Goal: Information Seeking & Learning: Learn about a topic

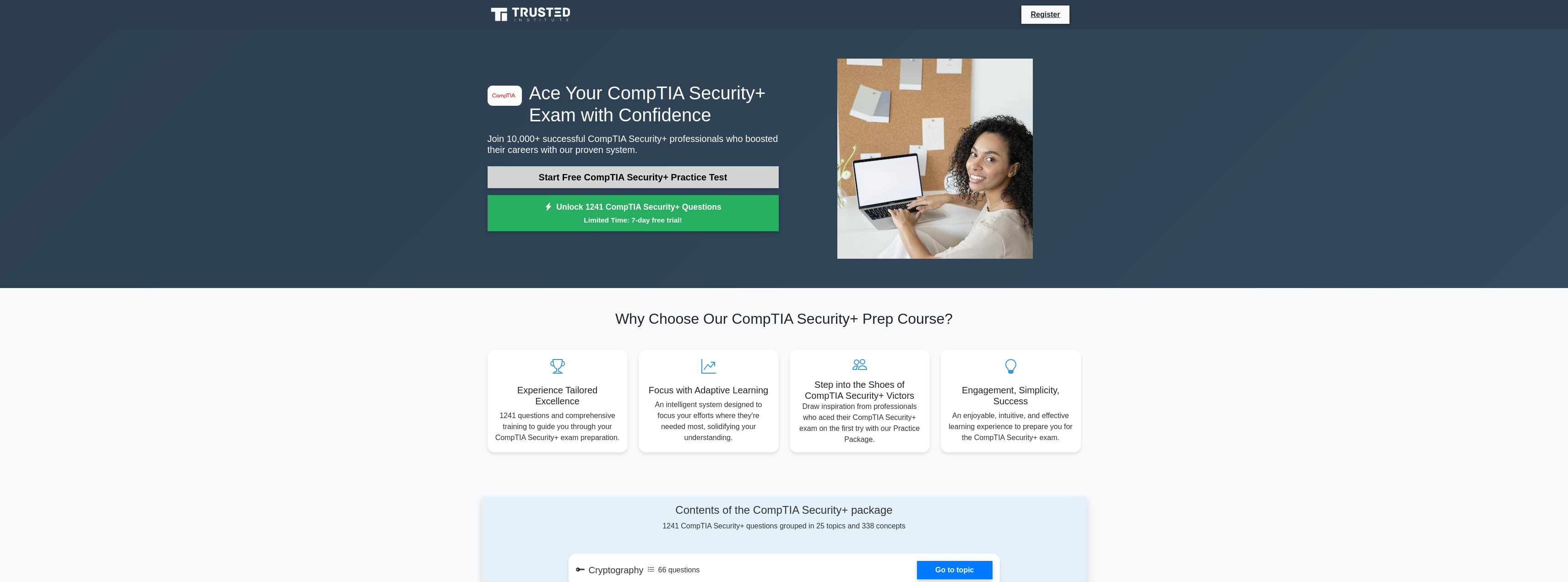
click at [586, 171] on link "Start Free CompTIA Security+ Practice Test" at bounding box center [633, 177] width 291 height 22
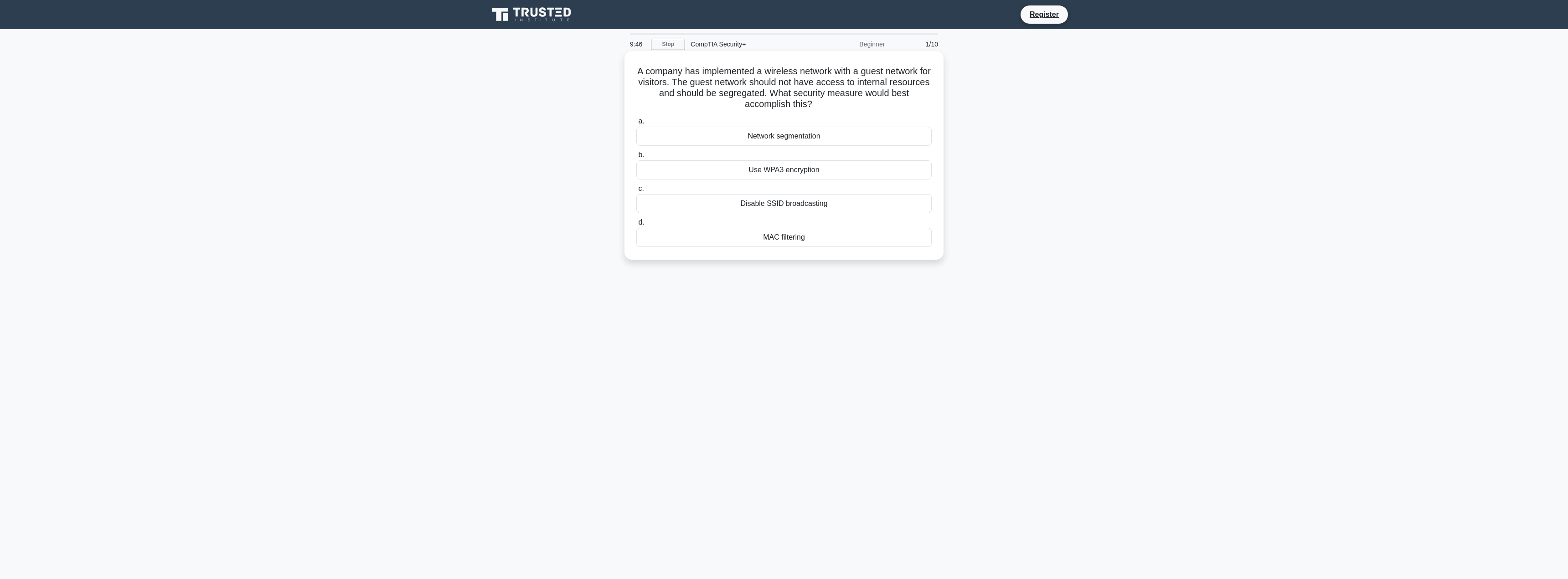
click at [741, 137] on div "Network segmentation" at bounding box center [783, 136] width 295 height 19
click at [636, 124] on input "a. Network segmentation" at bounding box center [636, 122] width 0 height 6
click at [789, 238] on div "Data tokenization" at bounding box center [783, 237] width 295 height 19
click at [636, 226] on input "d. Data tokenization" at bounding box center [636, 223] width 0 height 6
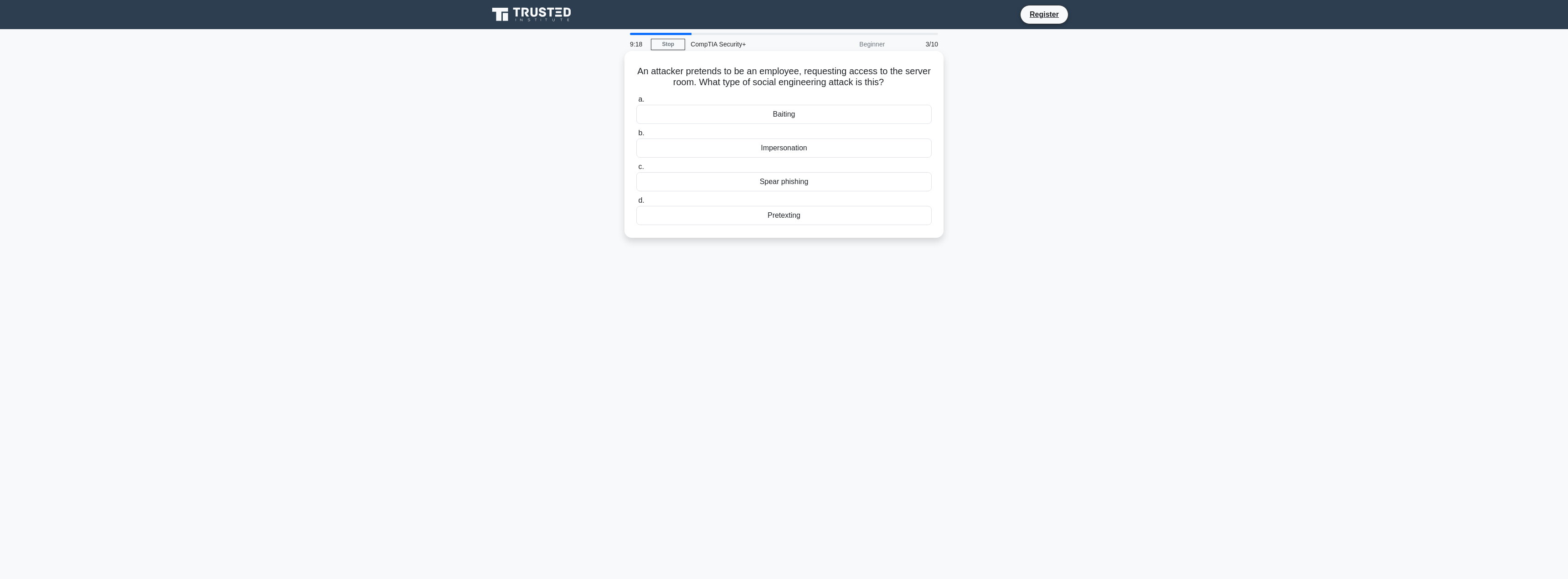
click at [812, 149] on div "Impersonation" at bounding box center [783, 148] width 295 height 19
click at [636, 136] on input "b. Impersonation" at bounding box center [636, 133] width 0 height 6
click at [712, 133] on div "Review and revise inheritance settings" at bounding box center [783, 136] width 295 height 19
click at [636, 124] on input "a. Review and revise inheritance settings" at bounding box center [636, 122] width 0 height 6
click at [886, 150] on div "Assign and track individual accounts for each administrator" at bounding box center [783, 148] width 295 height 19
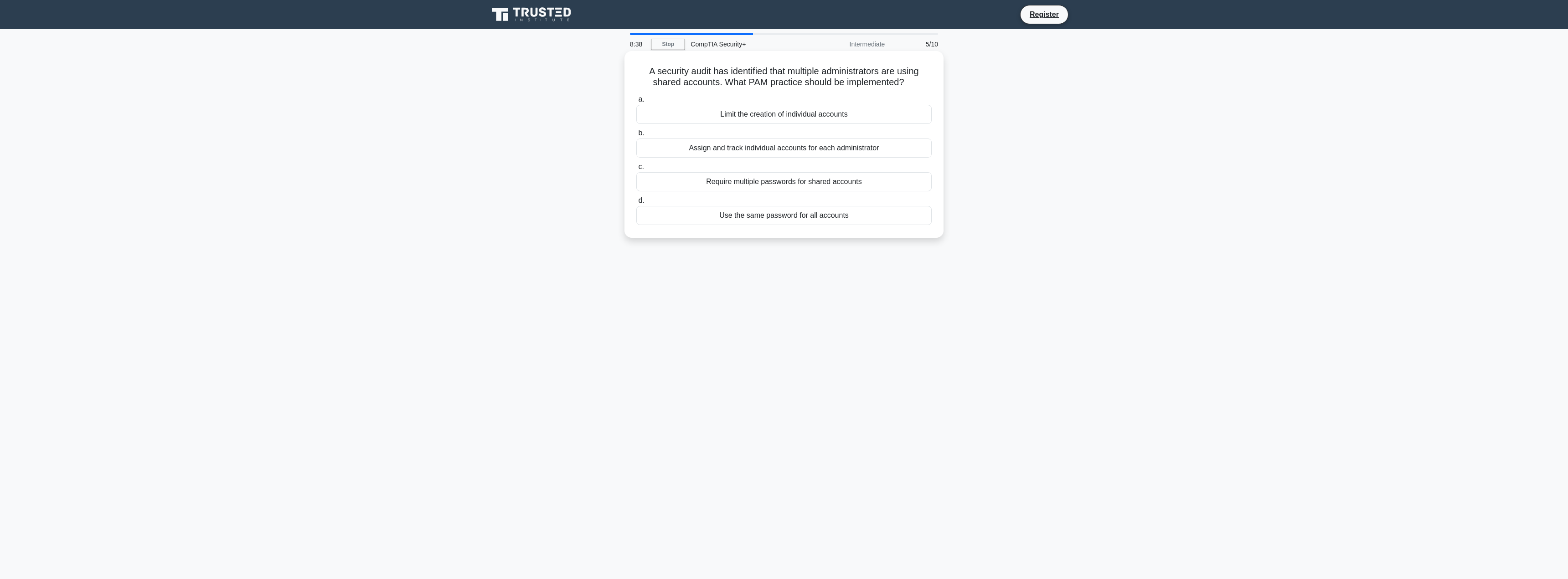
click at [636, 136] on input "b. Assign and track individual accounts for each administrator" at bounding box center [636, 133] width 0 height 6
click at [782, 115] on div "Conduct a risk assessment" at bounding box center [783, 114] width 295 height 19
click at [636, 102] on input "a. Conduct a risk assessment" at bounding box center [636, 100] width 0 height 6
click at [840, 157] on div "Tune NIDS detection rules" at bounding box center [783, 159] width 295 height 19
click at [636, 147] on input "b. Tune NIDS detection rules" at bounding box center [636, 144] width 0 height 6
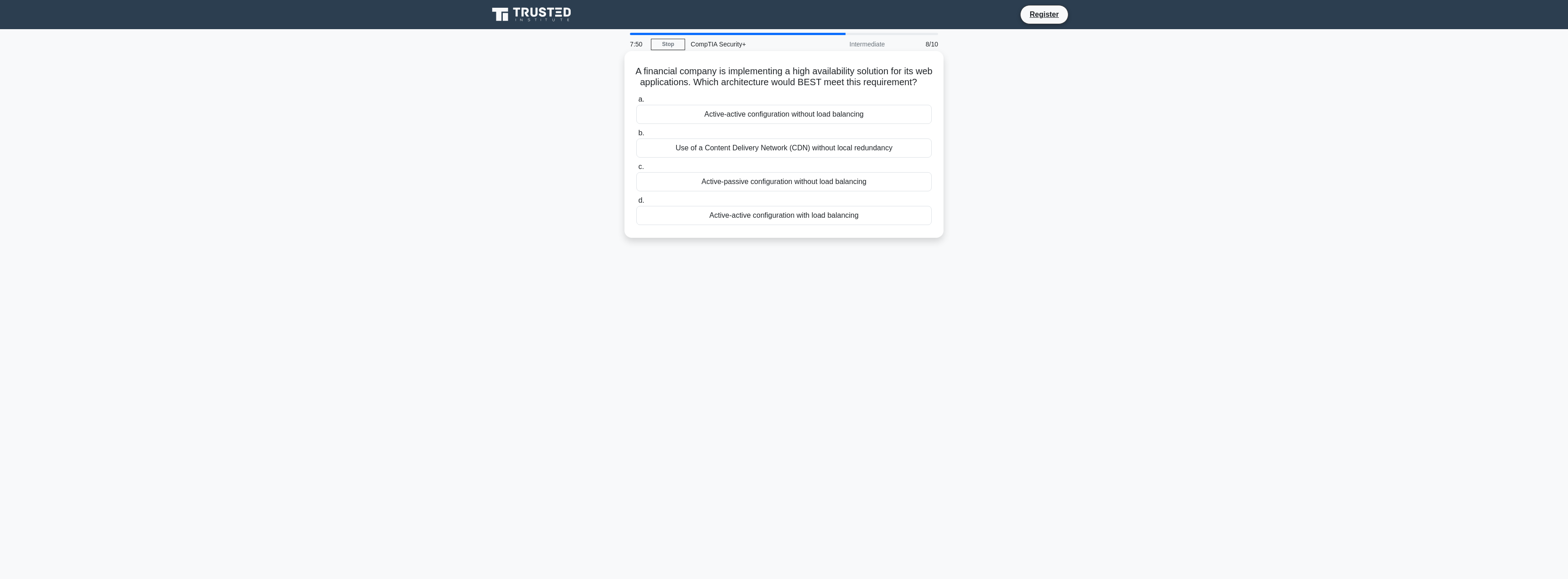
click at [796, 225] on div "Active-active configuration with load balancing" at bounding box center [783, 215] width 295 height 19
click at [636, 204] on input "d. Active-active configuration with load balancing" at bounding box center [636, 201] width 0 height 6
click at [805, 162] on div "Enable location tracking" at bounding box center [783, 159] width 295 height 19
click at [636, 147] on input "b. Enable location tracking" at bounding box center [636, 144] width 0 height 6
click at [839, 148] on div "Parameterized queries" at bounding box center [783, 148] width 295 height 19
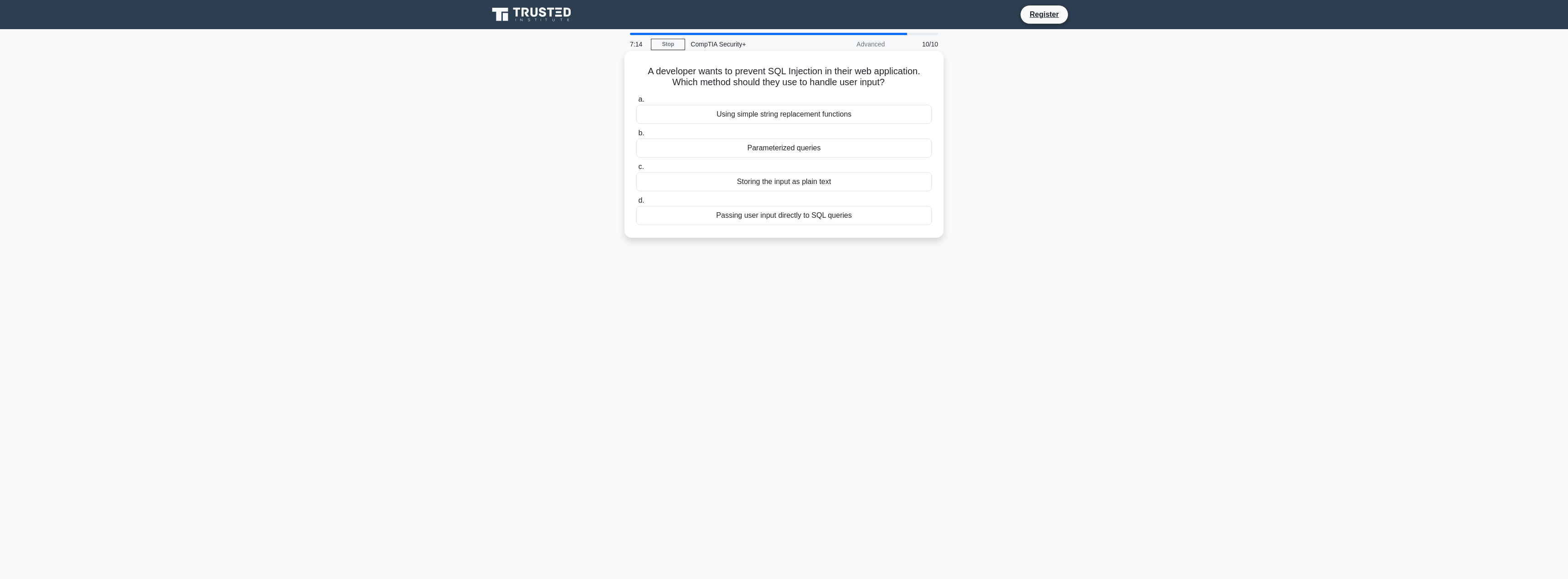
click at [636, 136] on input "b. Parameterized queries" at bounding box center [636, 133] width 0 height 6
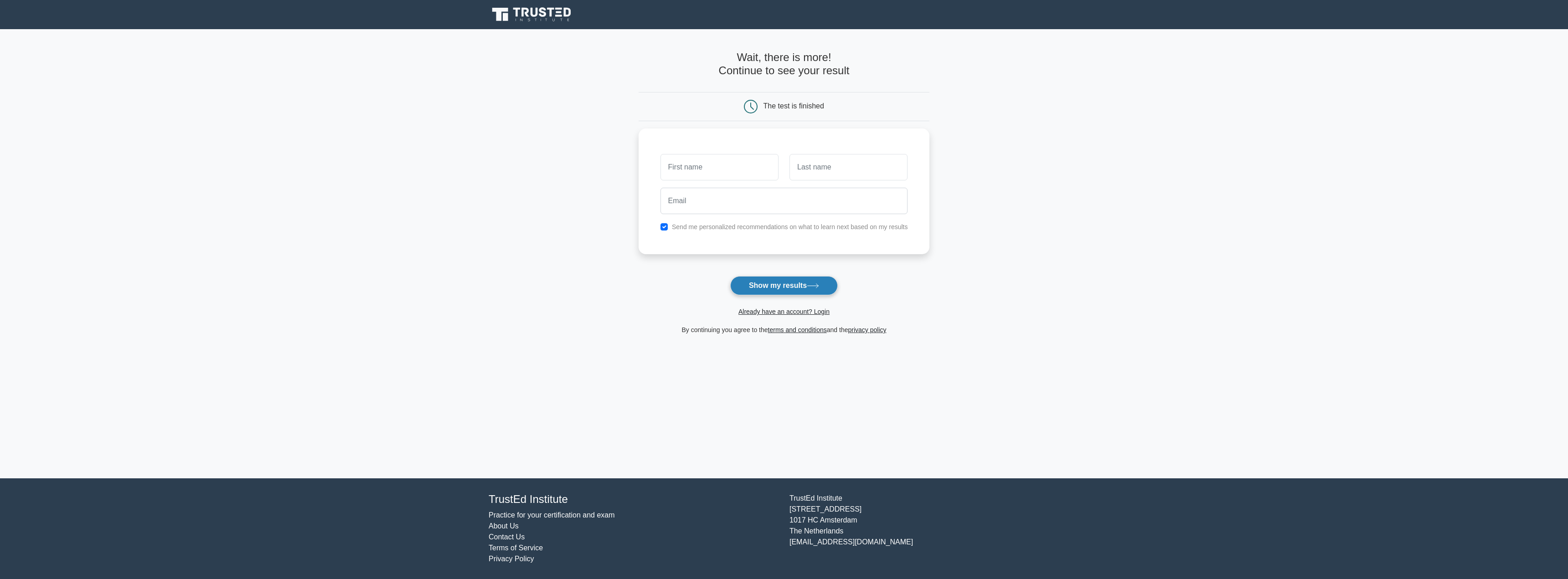
click at [759, 293] on button "Show my results" at bounding box center [784, 285] width 108 height 19
